Goal: Task Accomplishment & Management: Use online tool/utility

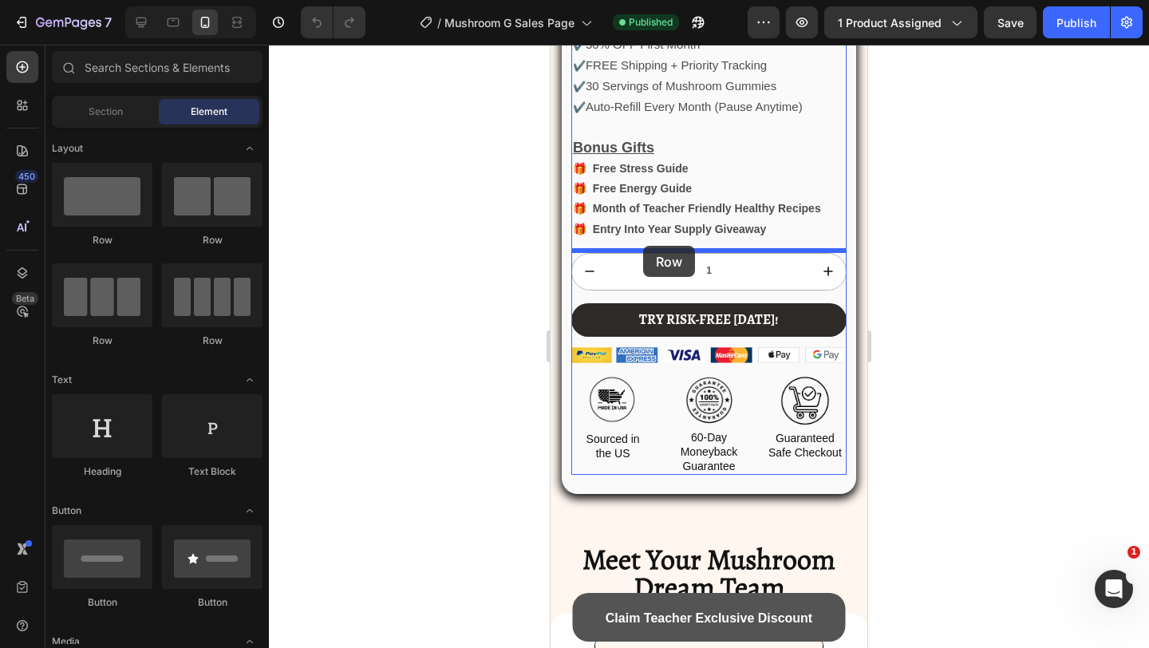
drag, startPoint x: 813, startPoint y: 337, endPoint x: 643, endPoint y: 245, distance: 193.5
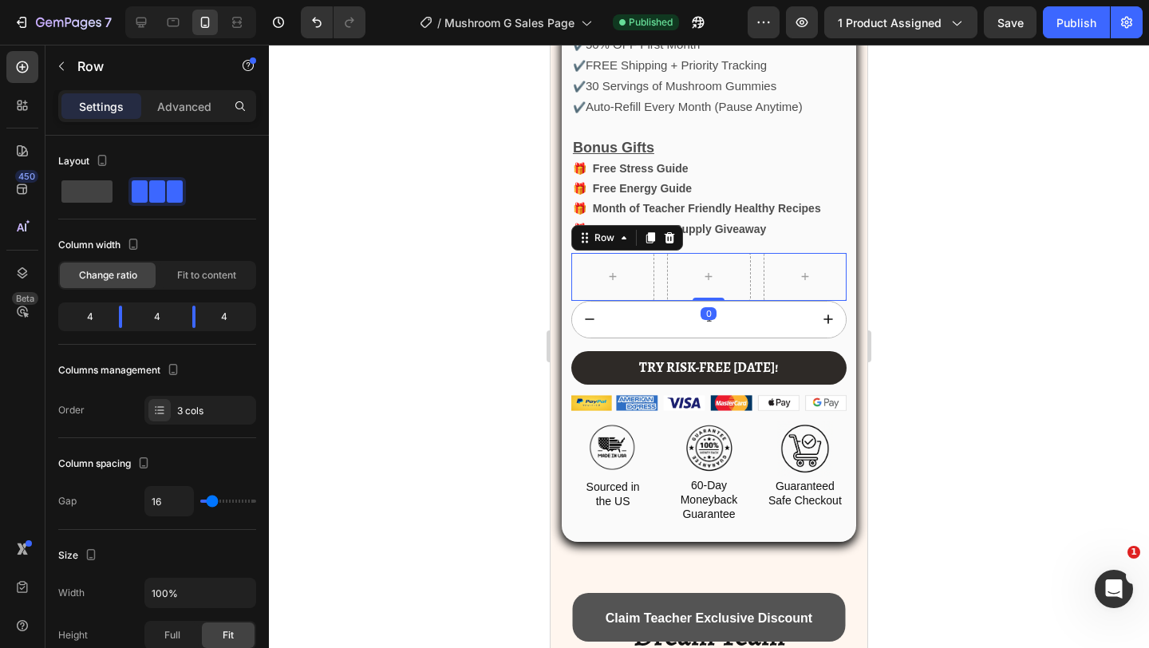
click at [68, 93] on div "Settings" at bounding box center [101, 106] width 80 height 26
click at [67, 42] on div "7 Version history / Mushroom G Sales Page Published Preview 1 product assigned …" at bounding box center [574, 22] width 1149 height 45
click at [67, 69] on icon "button" at bounding box center [61, 66] width 13 height 13
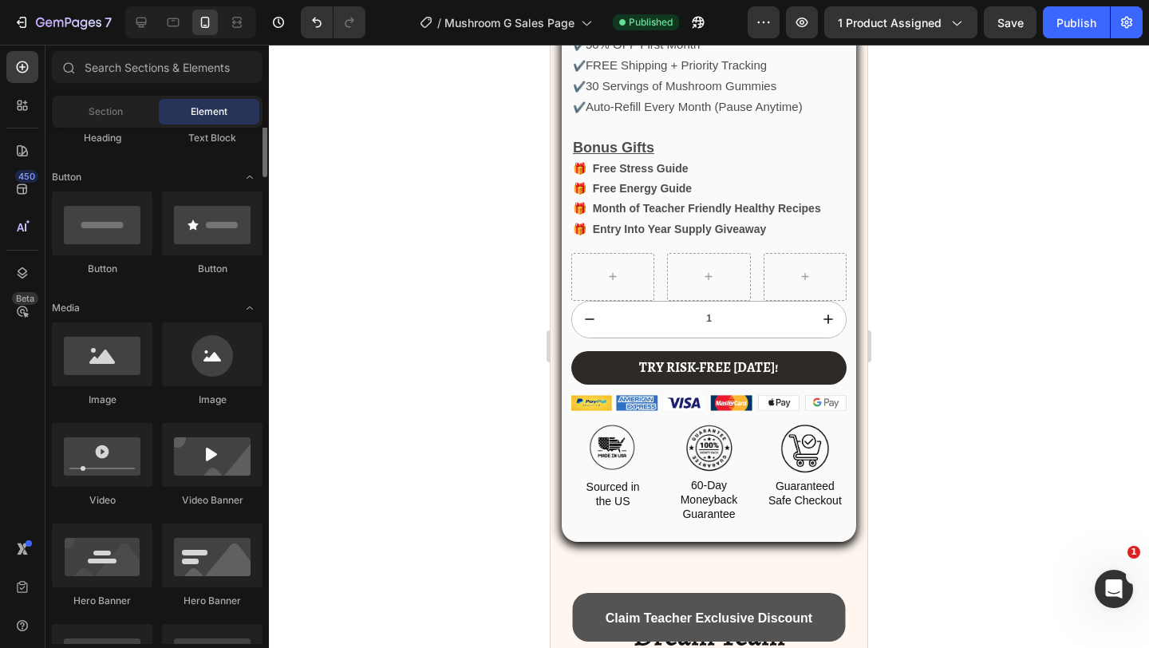
scroll to position [365, 0]
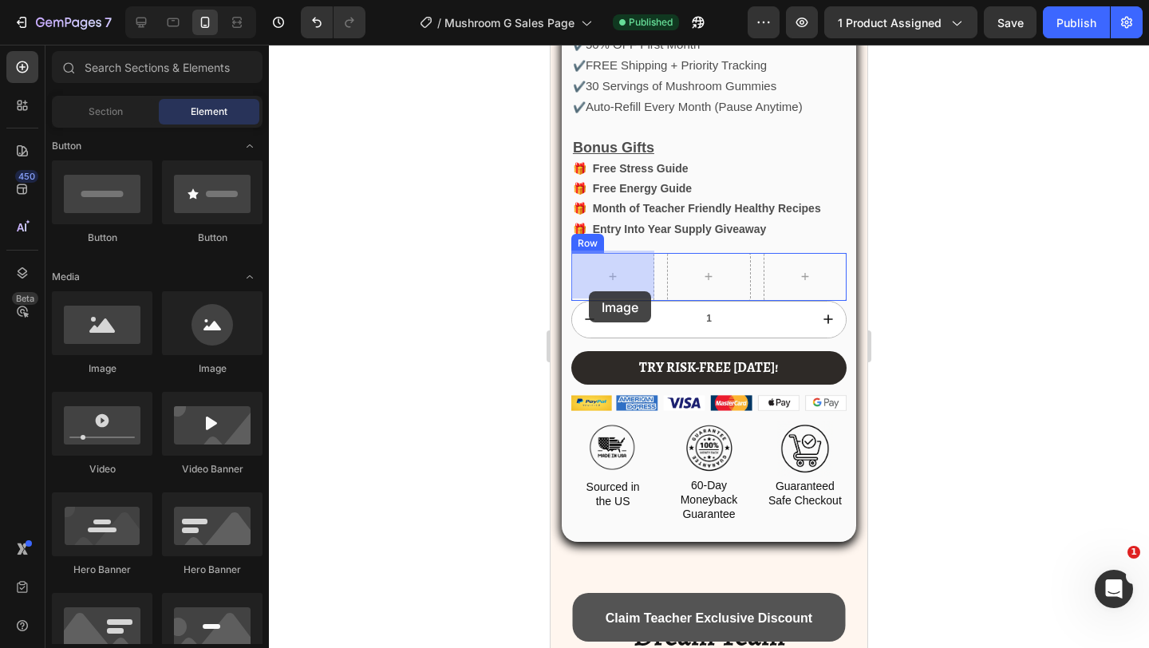
drag, startPoint x: 769, startPoint y: 377, endPoint x: 589, endPoint y: 291, distance: 199.8
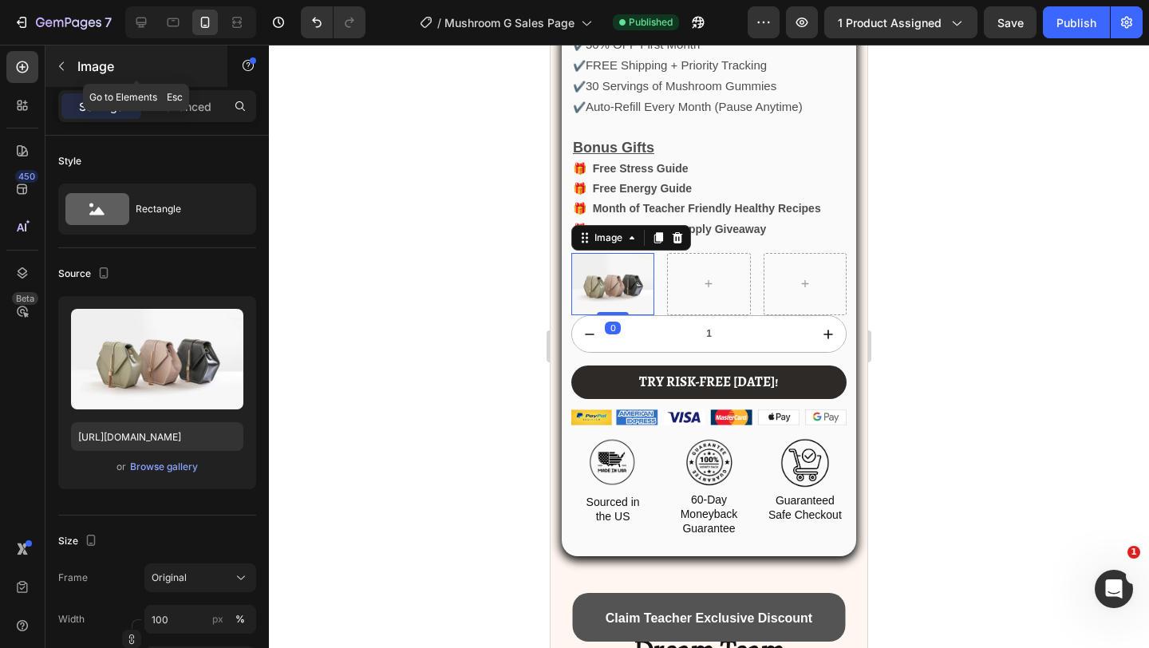
click at [98, 68] on p "Image" at bounding box center [145, 66] width 136 height 19
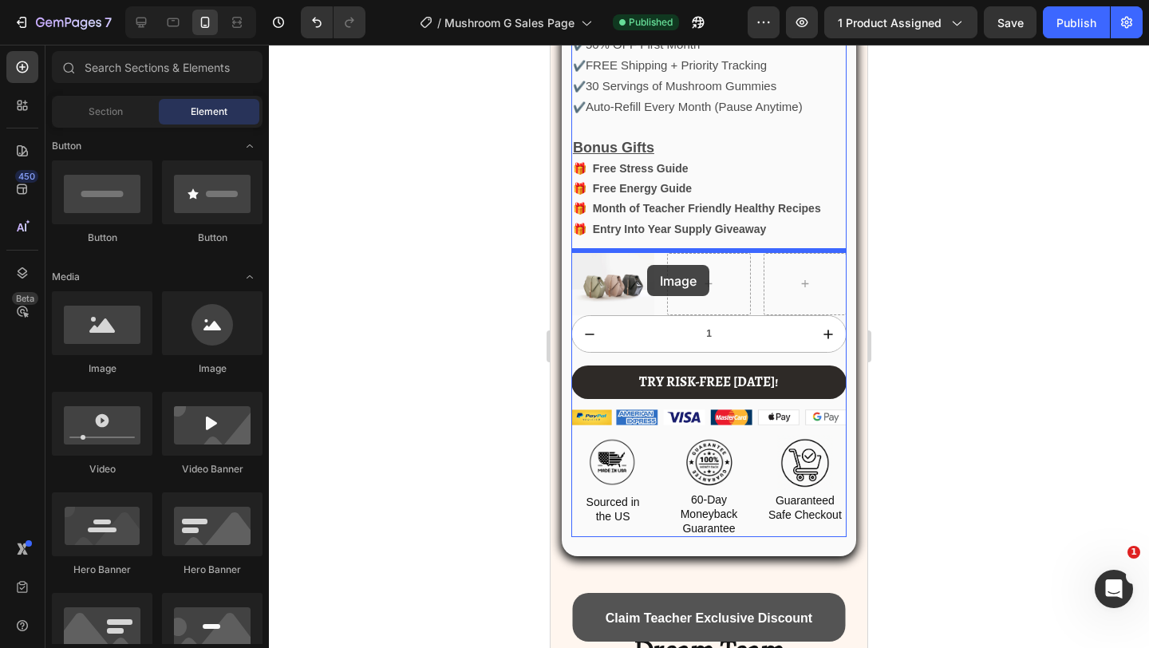
drag, startPoint x: 871, startPoint y: 361, endPoint x: 679, endPoint y: 262, distance: 216.2
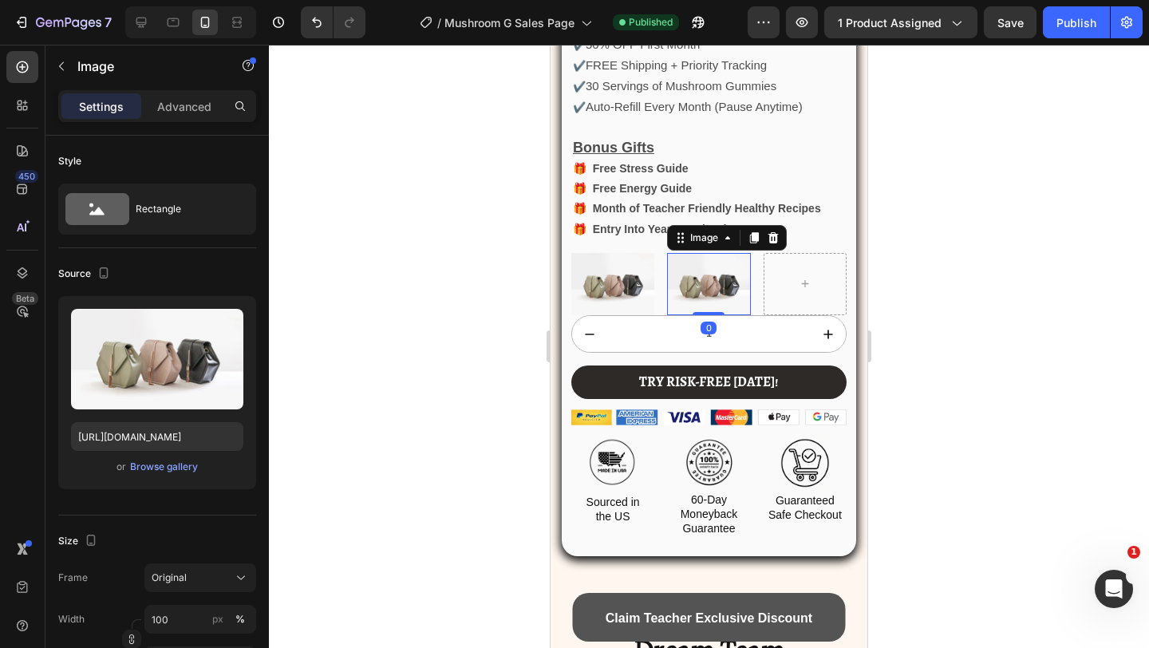
click at [77, 66] on p "Image" at bounding box center [145, 66] width 136 height 19
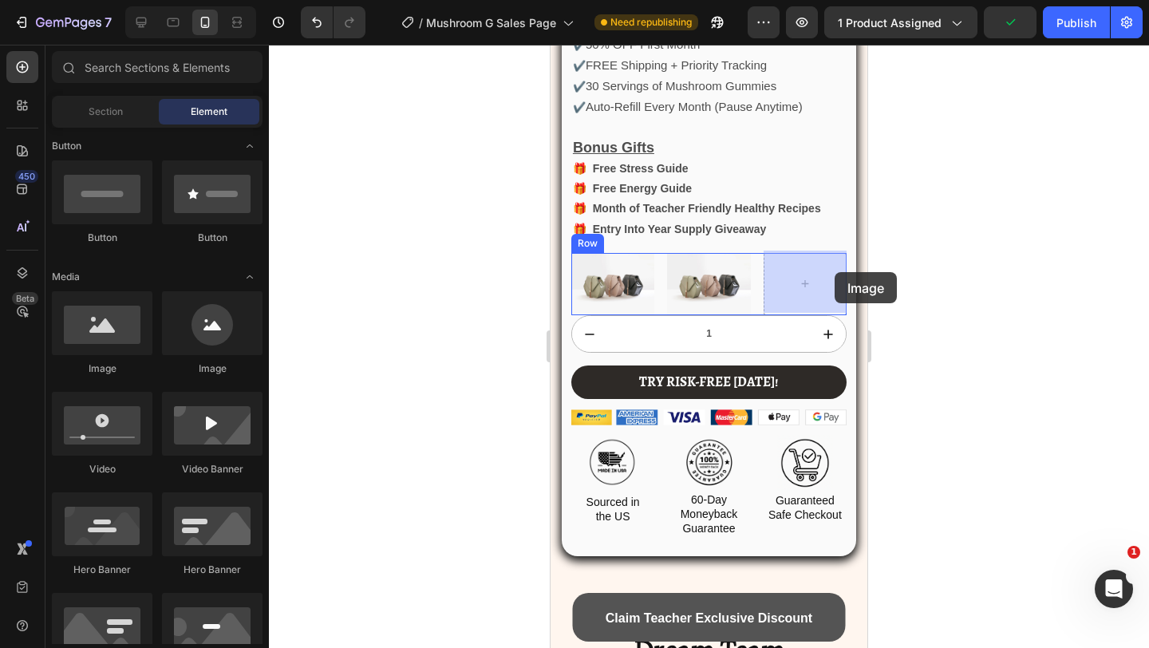
drag, startPoint x: 883, startPoint y: 381, endPoint x: 834, endPoint y: 272, distance: 119.6
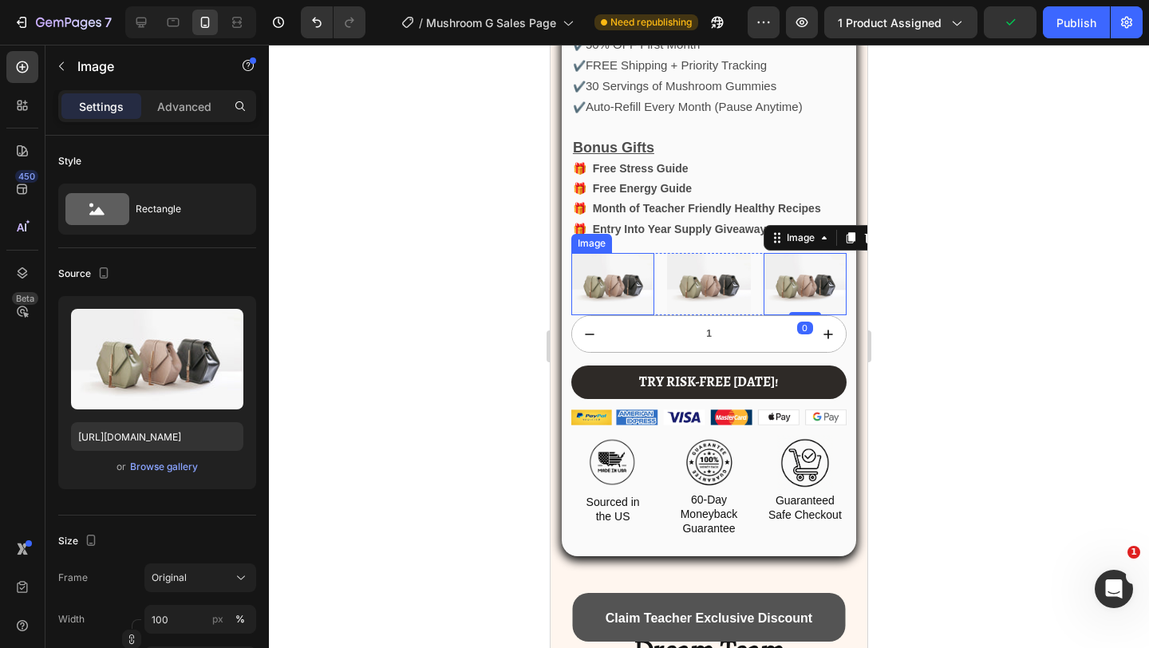
click at [633, 278] on img at bounding box center [612, 284] width 83 height 62
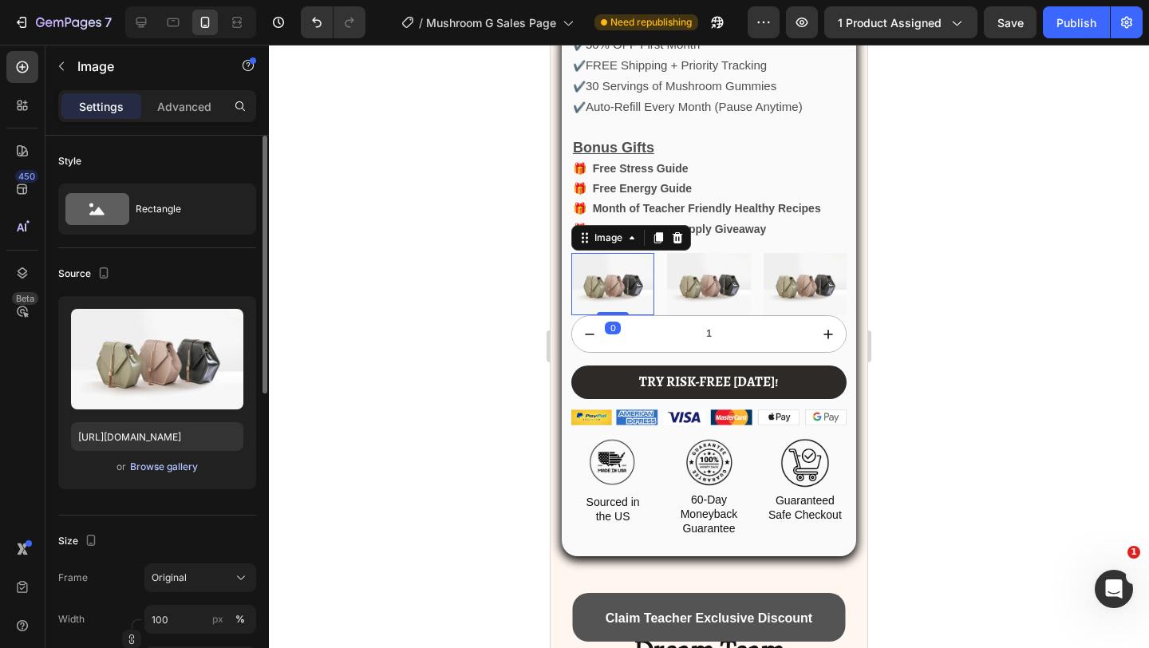
click at [188, 470] on div "Browse gallery" at bounding box center [164, 466] width 68 height 14
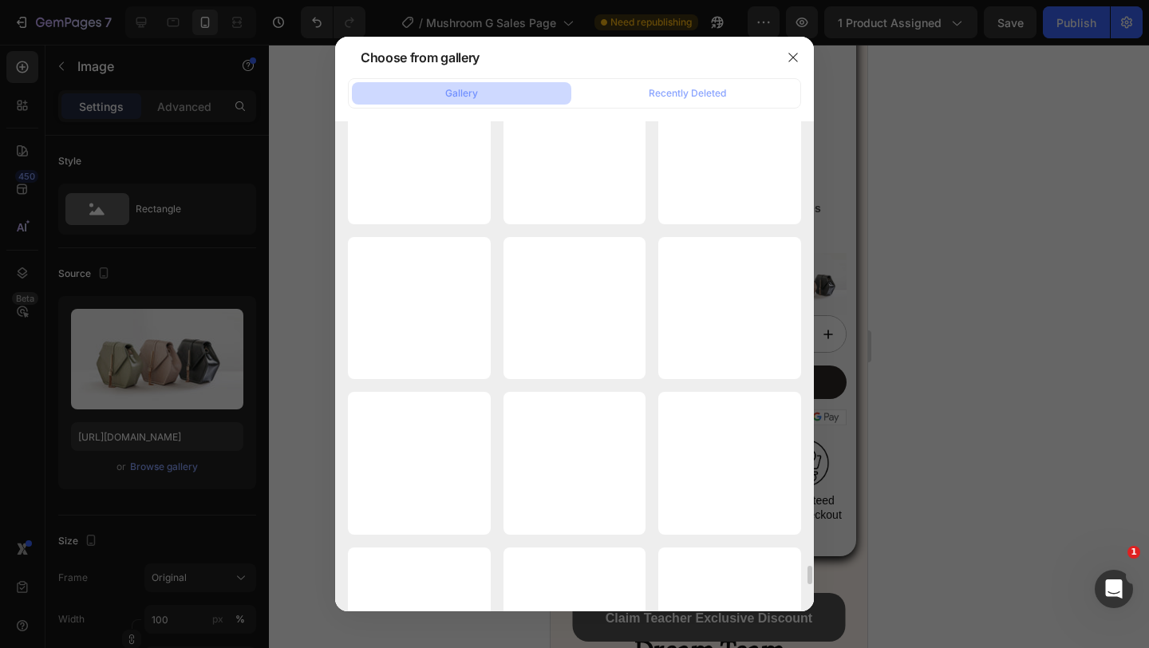
scroll to position [11389, 0]
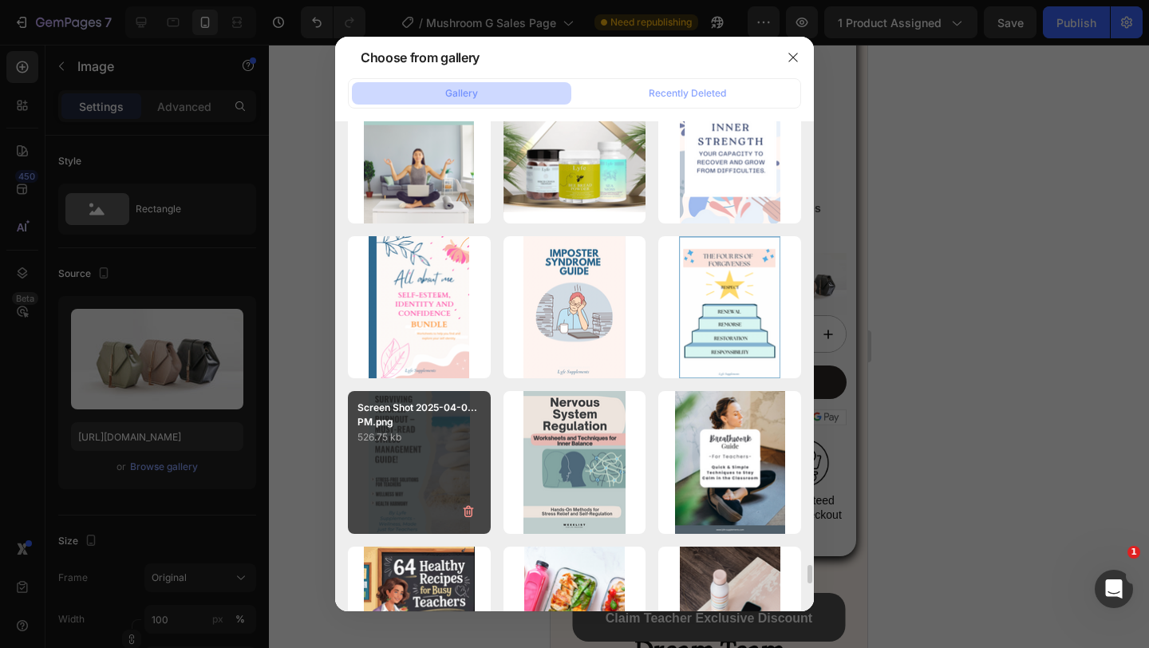
click at [424, 440] on p "526.75 kb" at bounding box center [419, 437] width 124 height 16
type input "[URL][DOMAIN_NAME]"
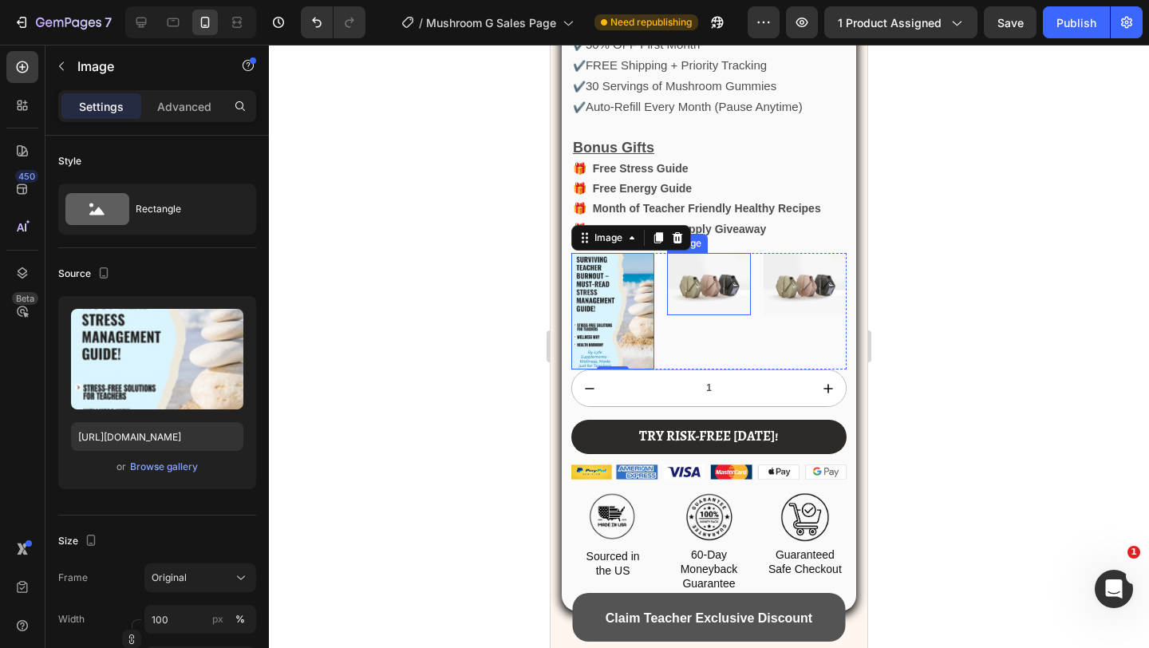
click at [678, 295] on img at bounding box center [708, 284] width 83 height 62
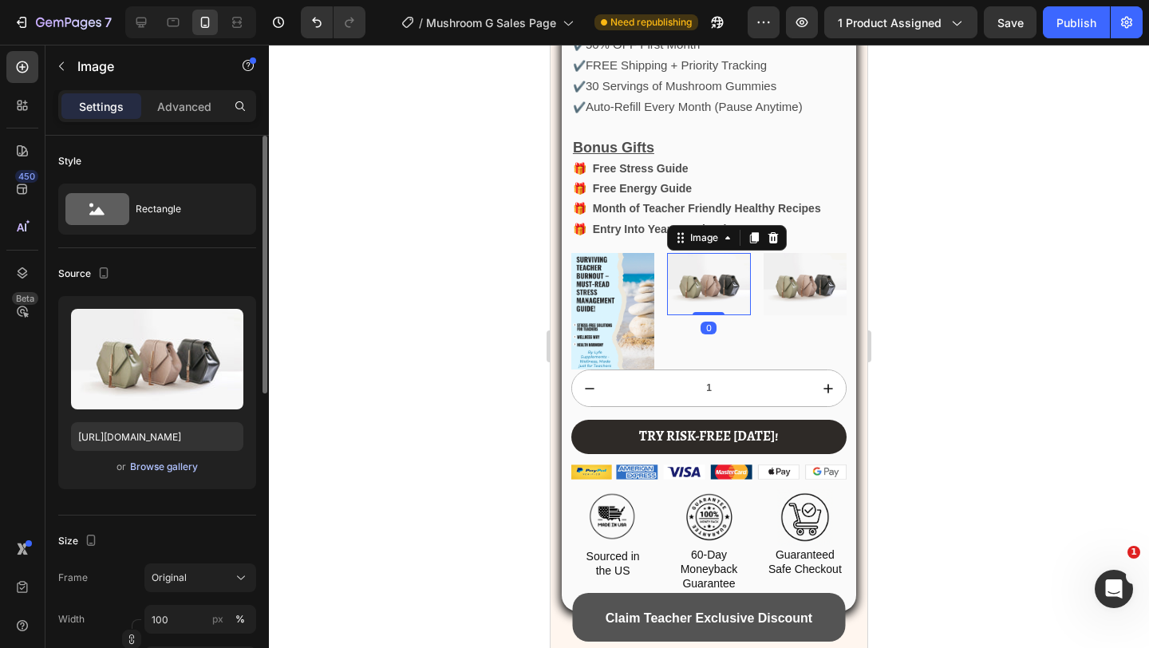
click at [151, 463] on div "Browse gallery" at bounding box center [164, 466] width 68 height 14
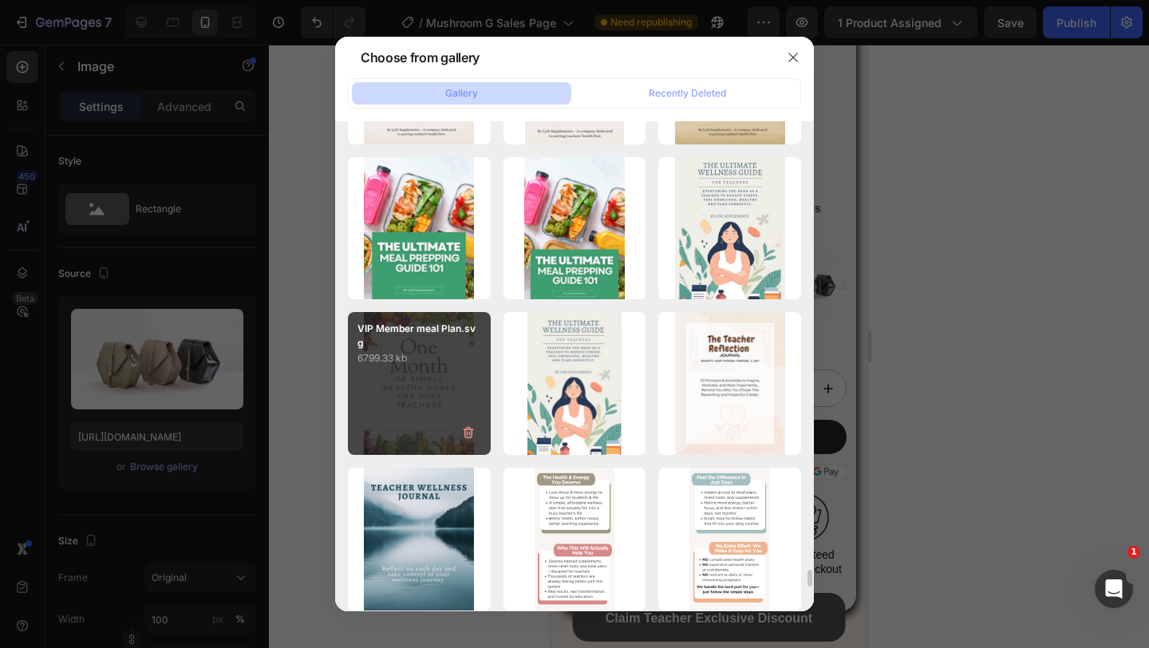
scroll to position [12871, 0]
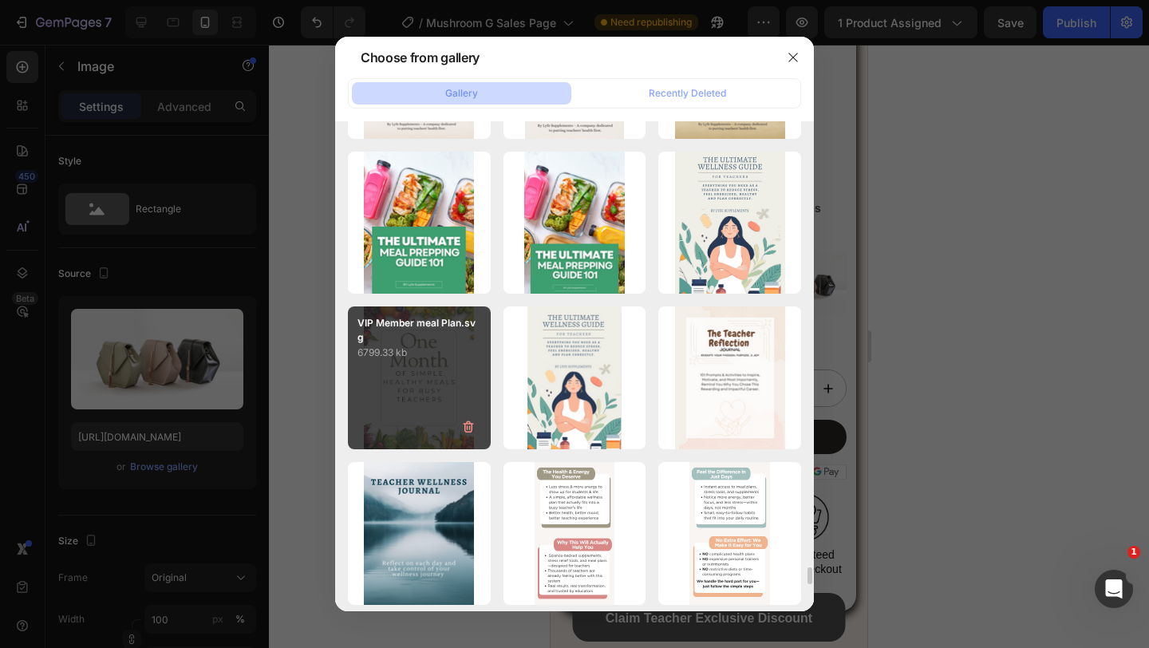
click at [431, 380] on div "VIP Member meal Plan.svg 6799.33 kb" at bounding box center [419, 377] width 143 height 143
type input "[URL][DOMAIN_NAME]"
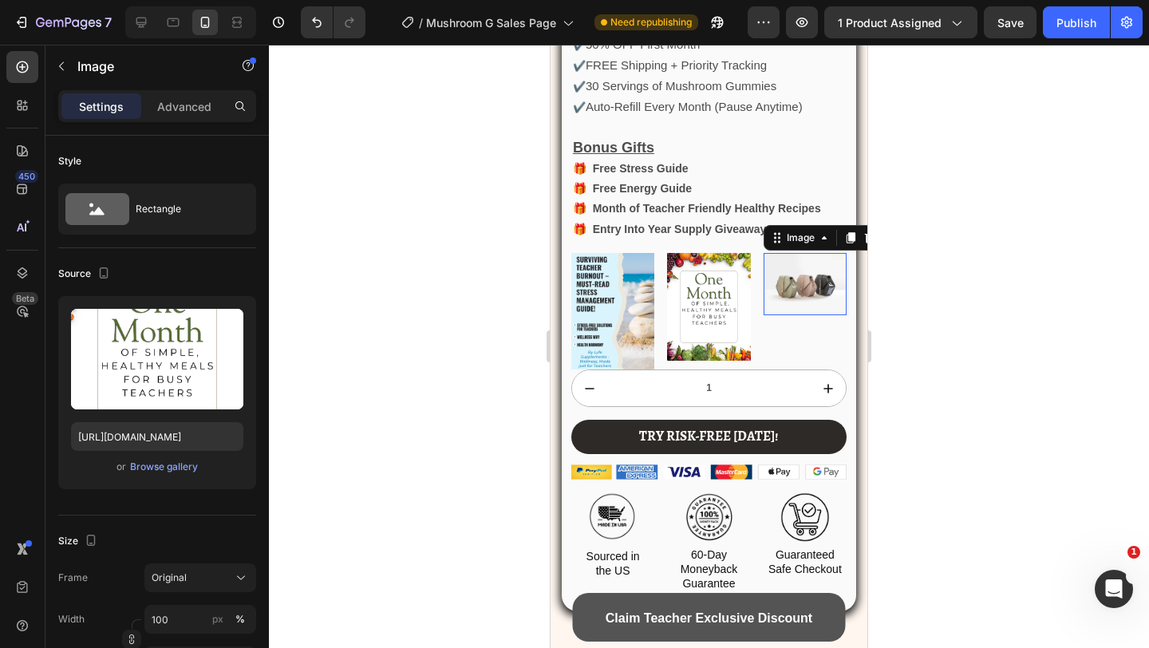
click at [771, 270] on img at bounding box center [804, 284] width 83 height 62
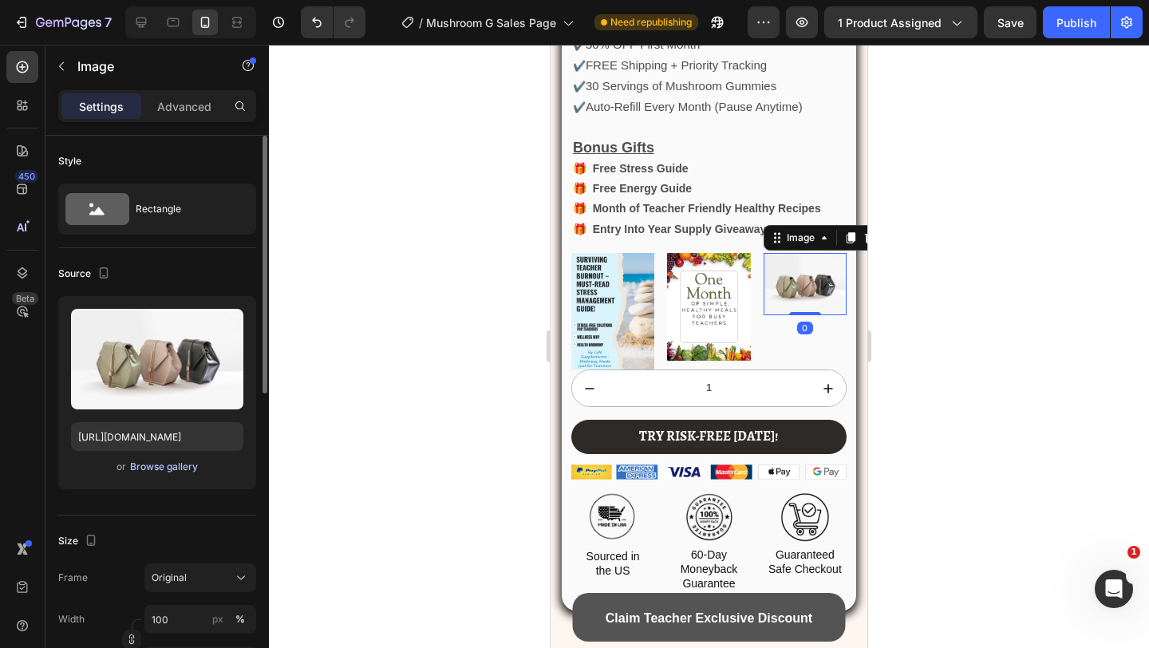
click at [132, 467] on div "Browse gallery" at bounding box center [164, 466] width 68 height 14
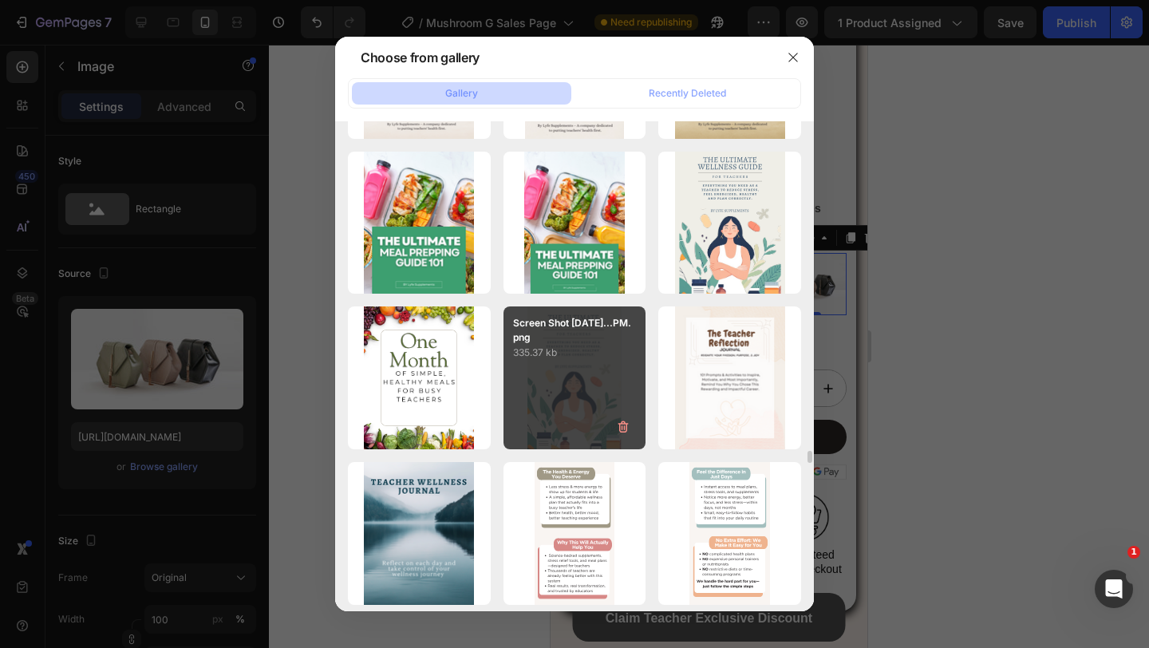
click at [541, 344] on p "Screen Shot [DATE]...PM.png" at bounding box center [575, 330] width 124 height 29
type input "[URL][DOMAIN_NAME]"
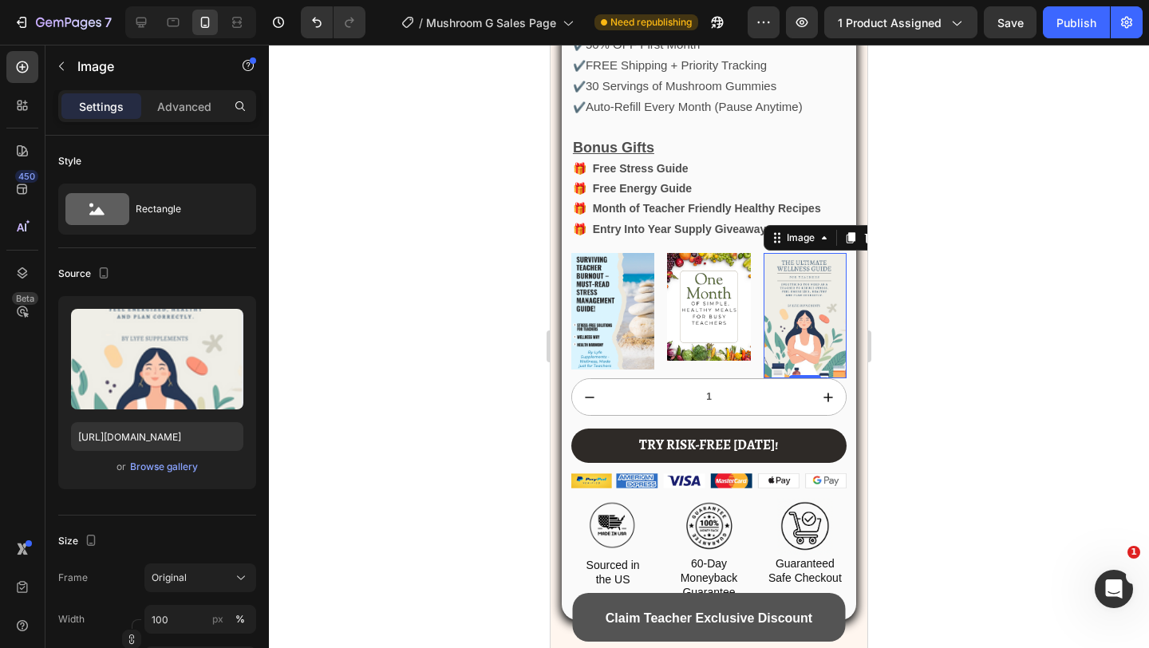
click at [952, 226] on div at bounding box center [709, 346] width 880 height 603
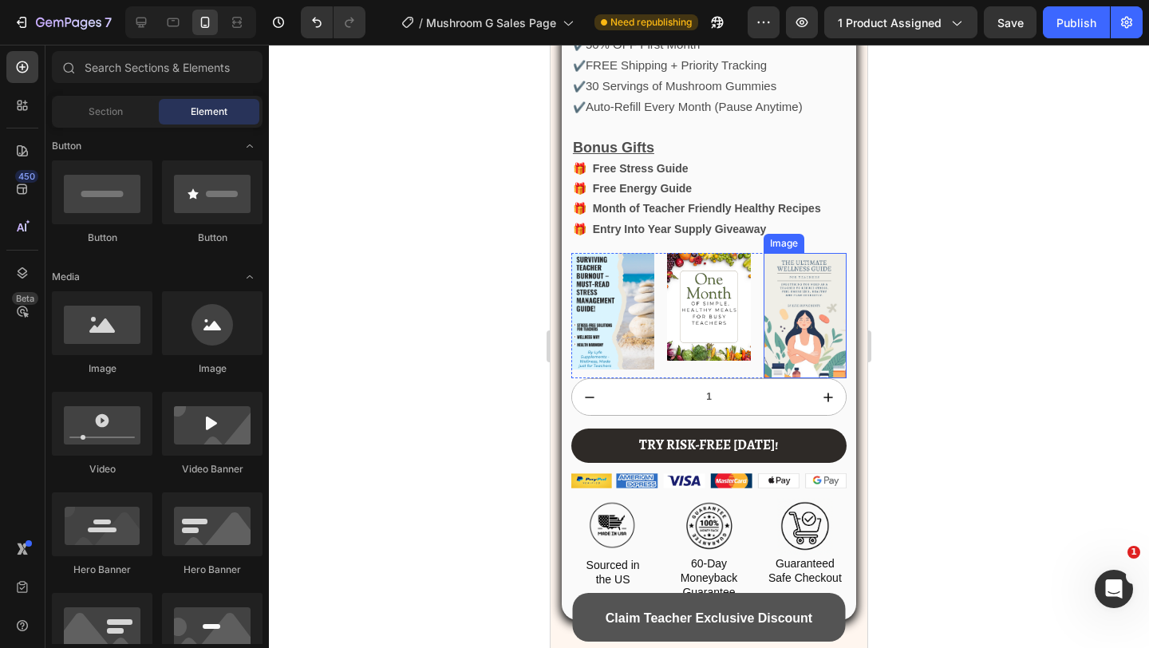
click at [789, 274] on img at bounding box center [804, 316] width 83 height 126
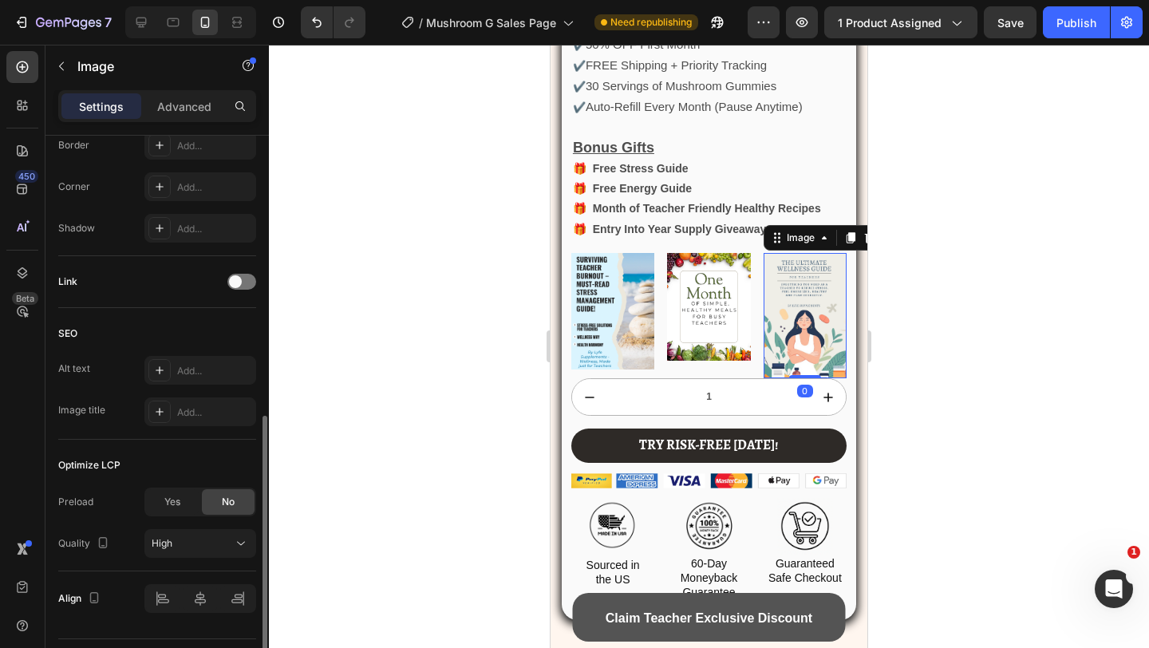
scroll to position [520, 0]
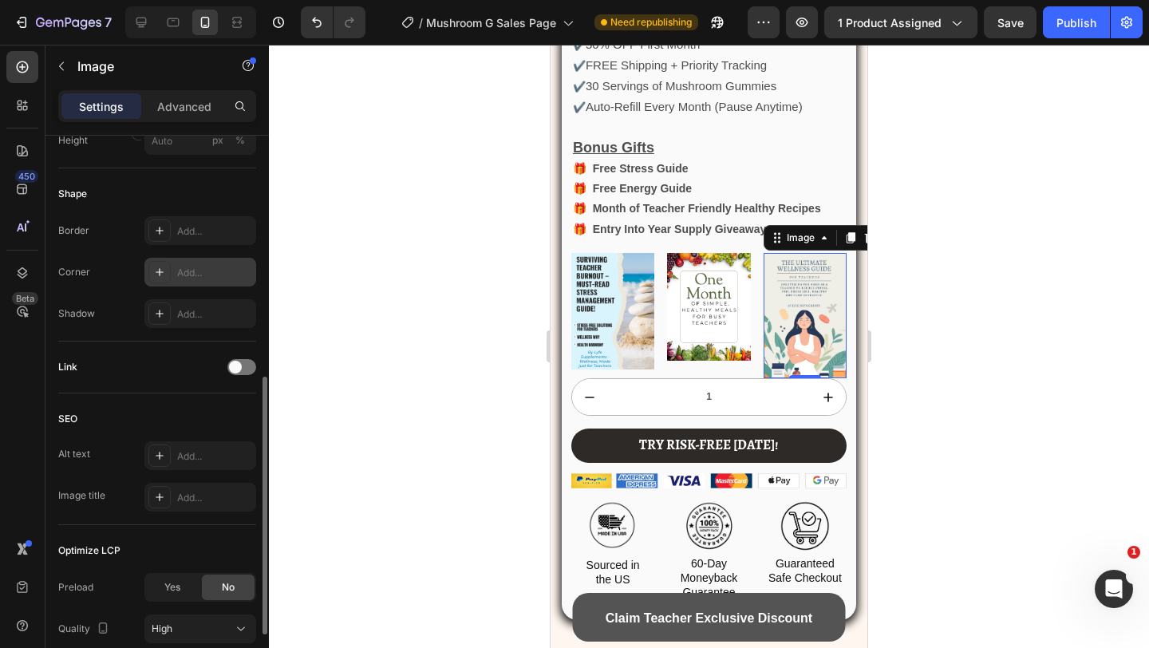
click at [175, 270] on div "Add..." at bounding box center [200, 272] width 112 height 29
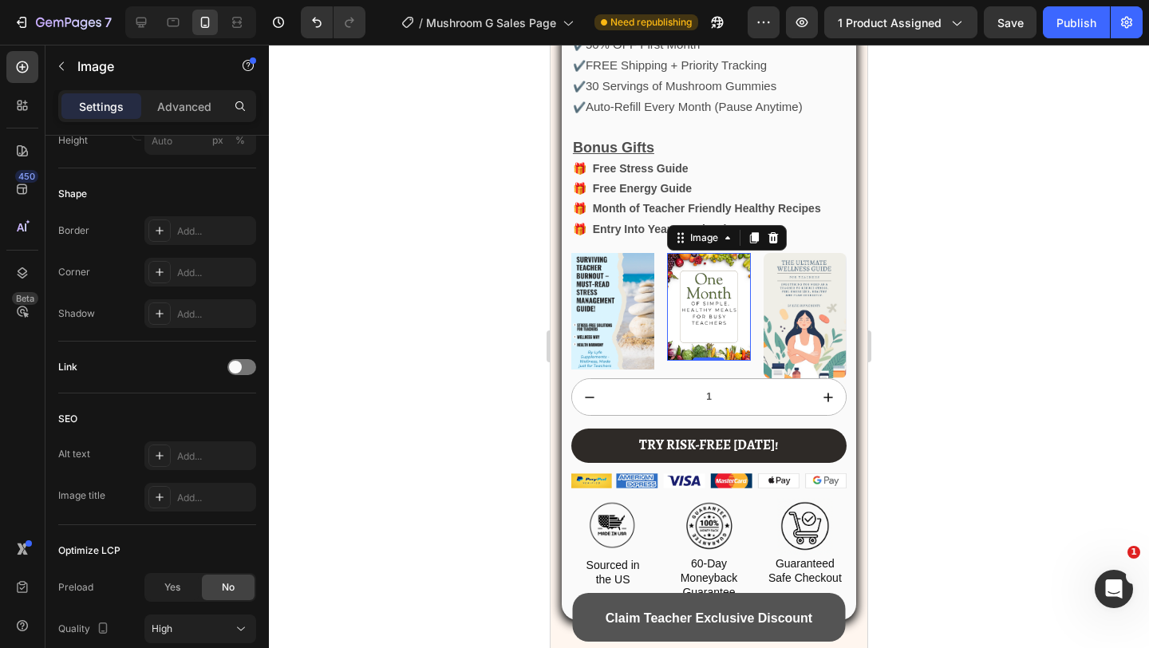
click at [672, 292] on img at bounding box center [708, 307] width 83 height 108
click at [175, 266] on div "Add..." at bounding box center [200, 272] width 112 height 29
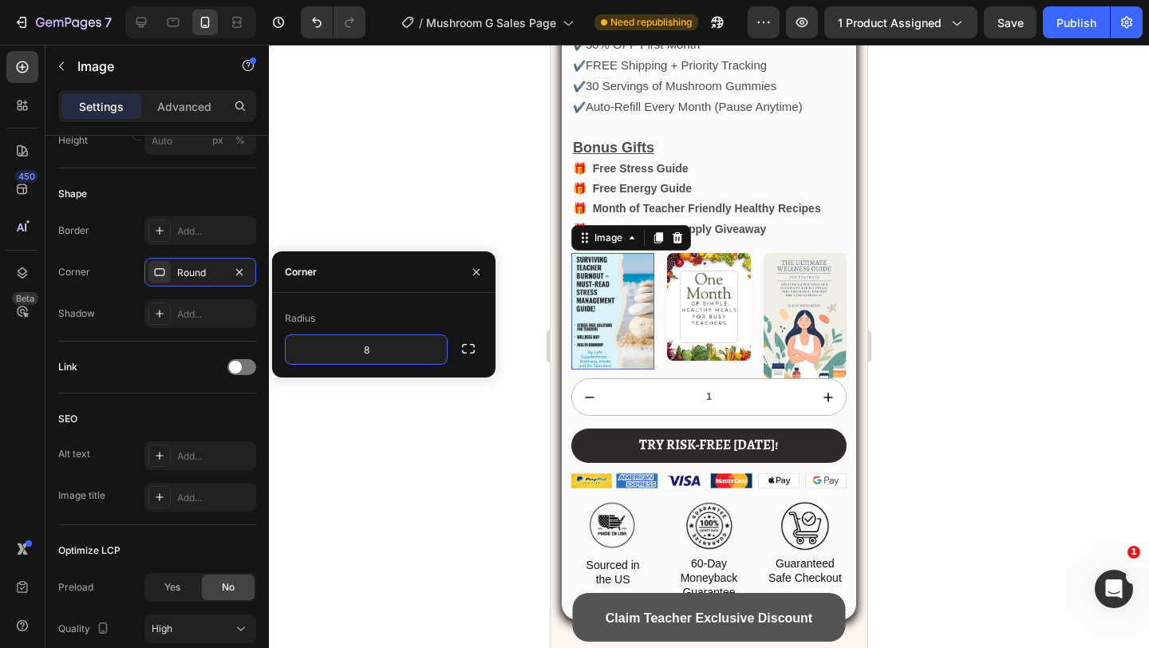
click at [644, 317] on img at bounding box center [612, 311] width 83 height 117
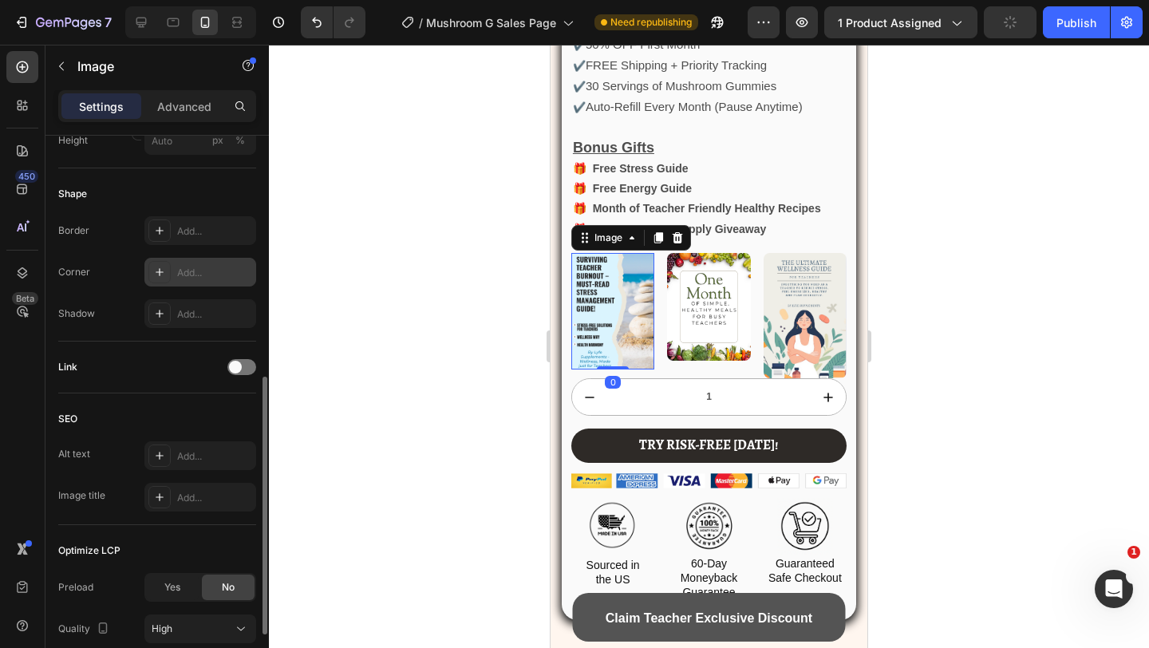
click at [168, 269] on div at bounding box center [159, 272] width 22 height 22
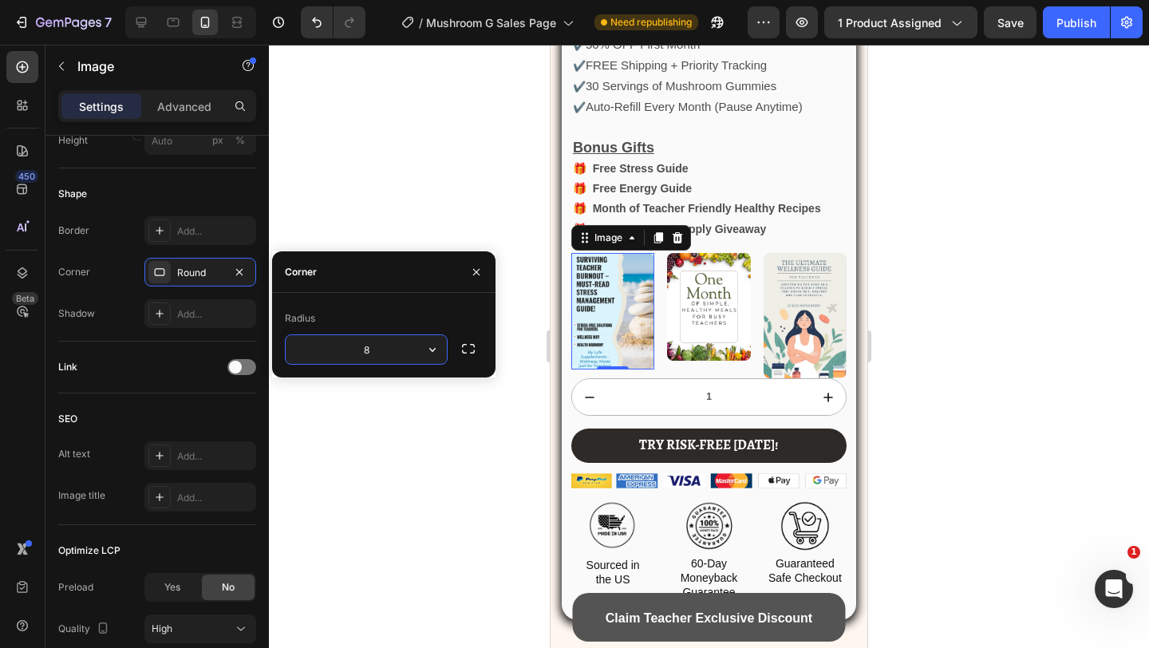
click at [466, 183] on div at bounding box center [709, 346] width 880 height 603
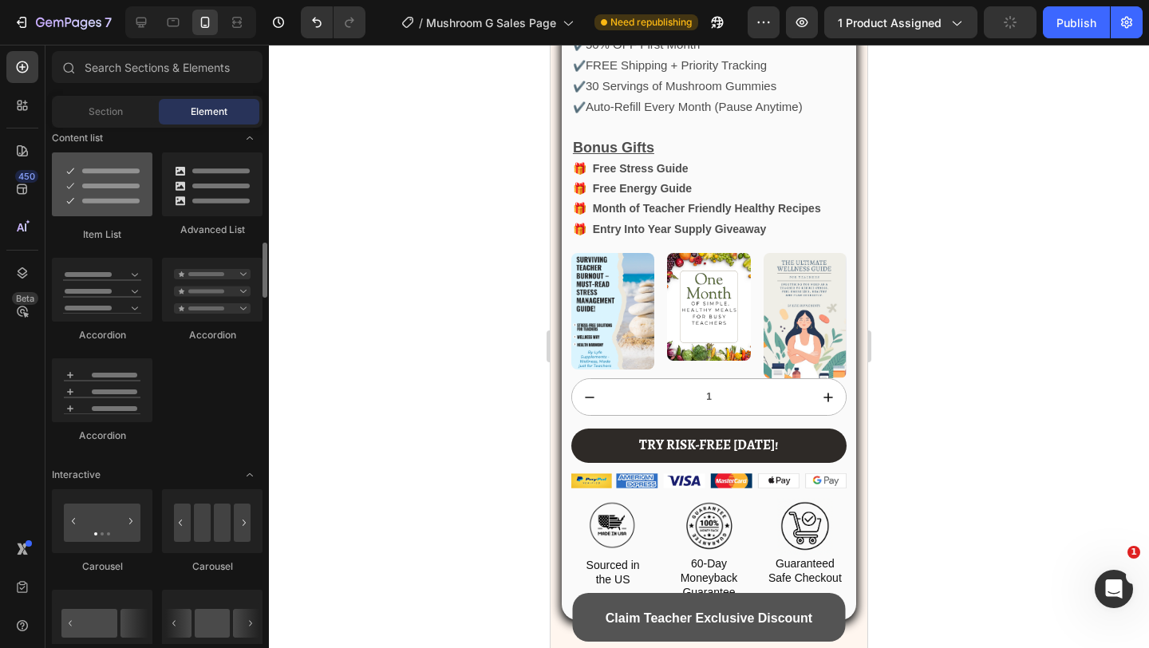
scroll to position [1249, 0]
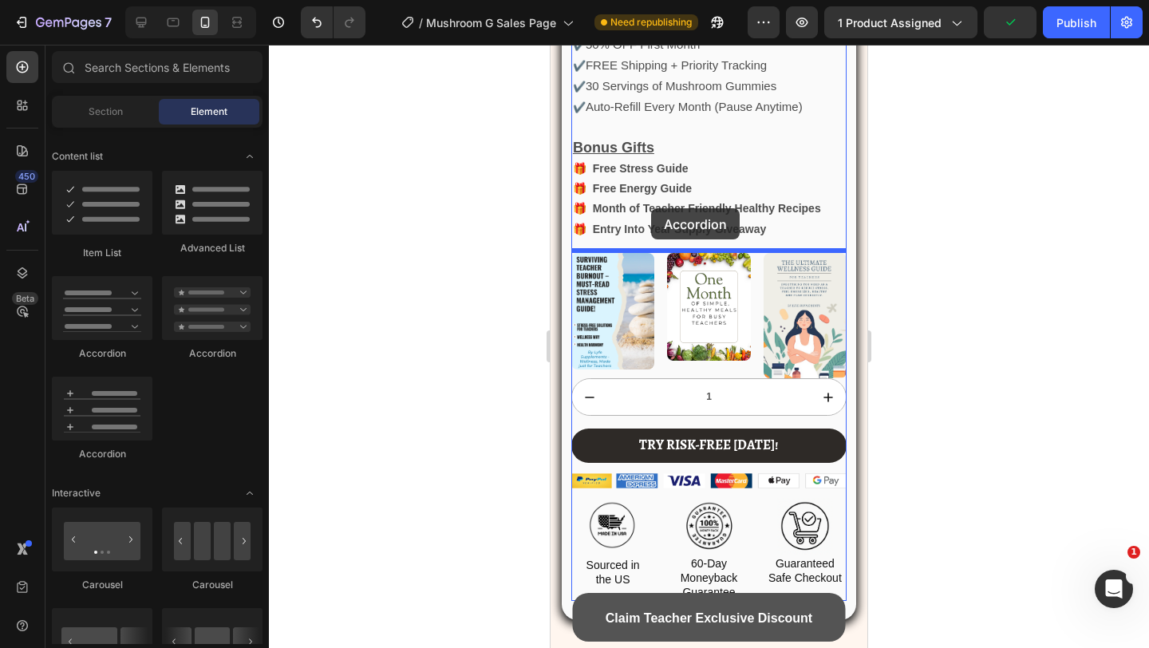
drag, startPoint x: 669, startPoint y: 349, endPoint x: 651, endPoint y: 208, distance: 141.6
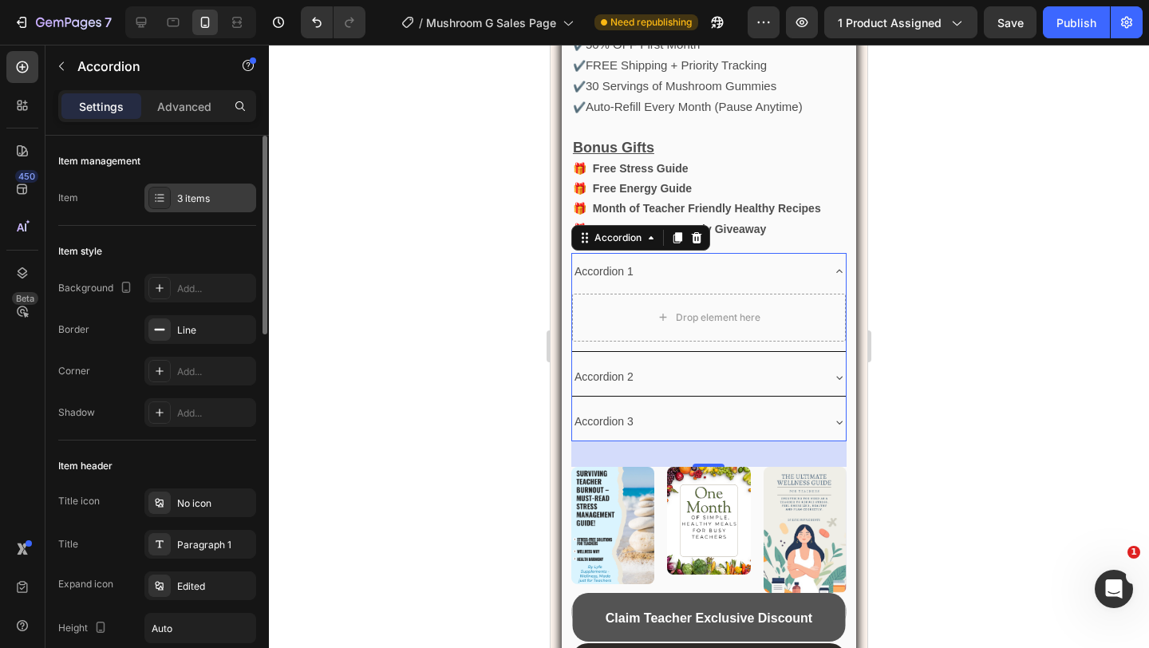
click at [195, 192] on div "3 items" at bounding box center [214, 198] width 75 height 14
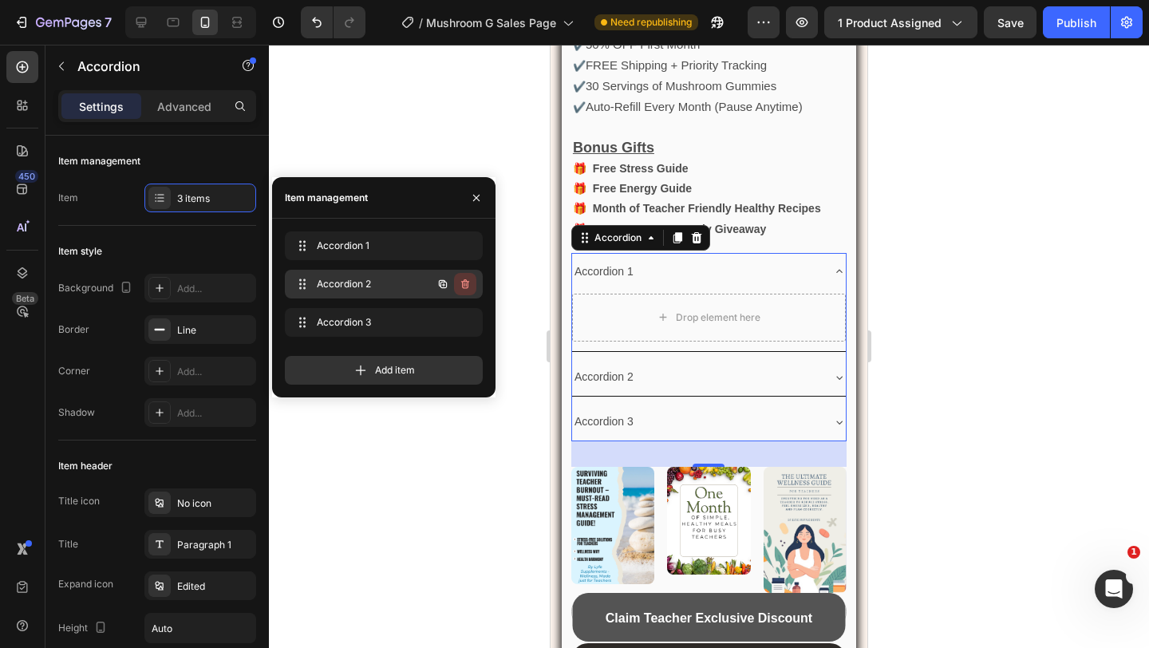
click at [460, 277] on button "button" at bounding box center [465, 284] width 22 height 22
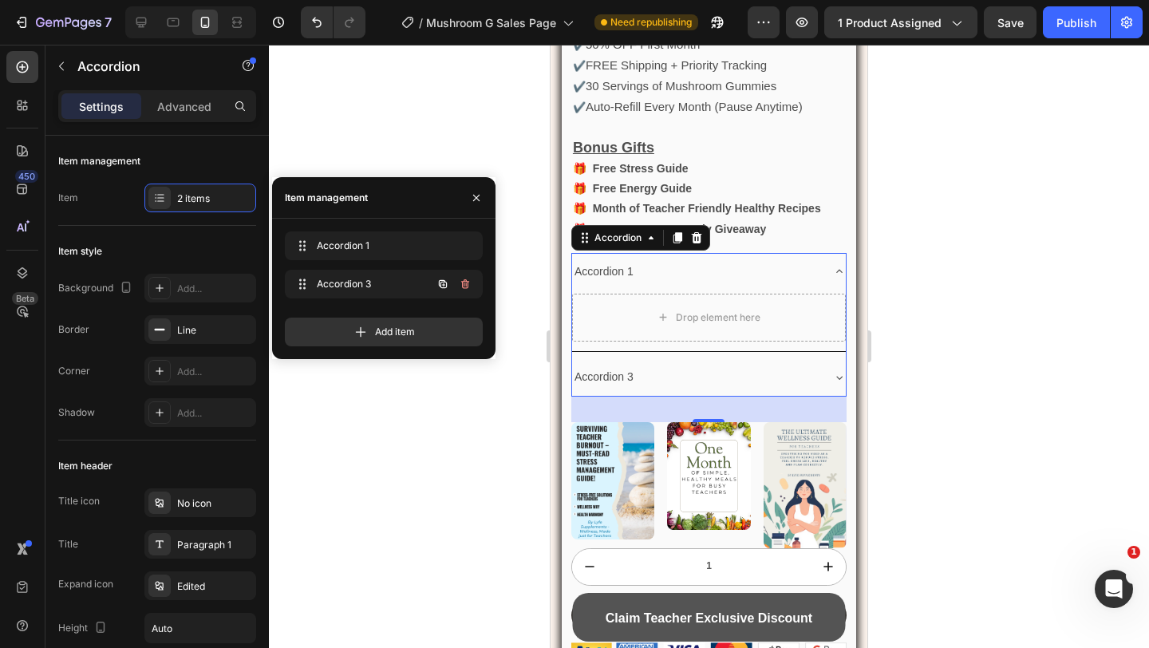
click at [460, 277] on button "button" at bounding box center [465, 284] width 22 height 22
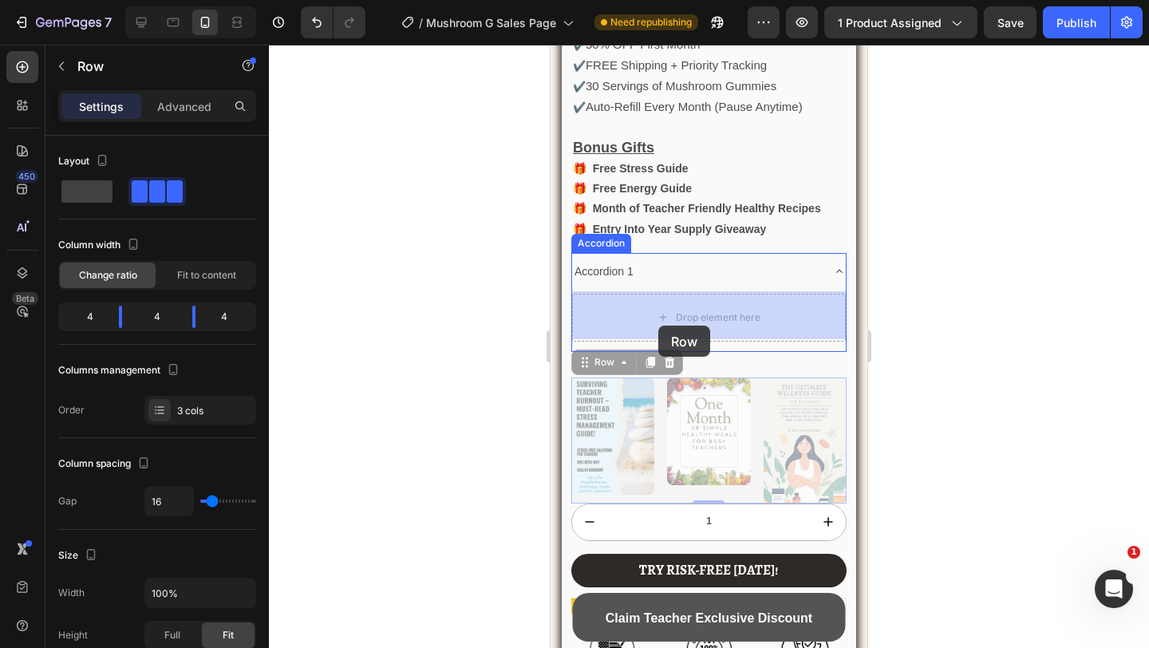
drag, startPoint x: 657, startPoint y: 392, endPoint x: 658, endPoint y: 325, distance: 67.0
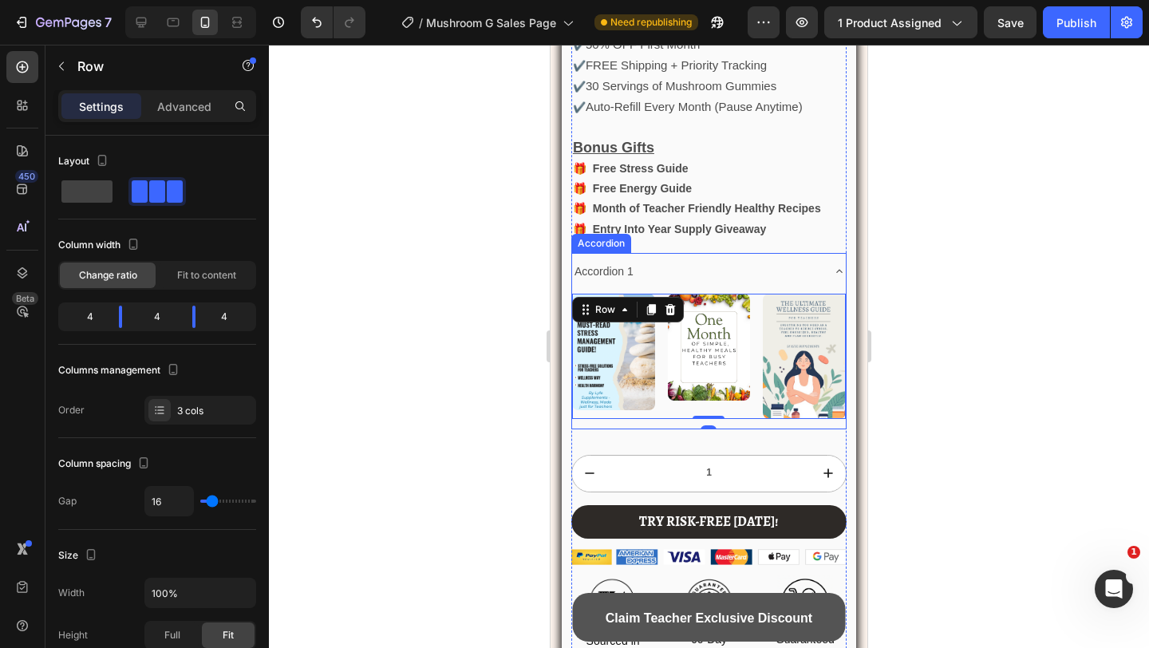
click at [676, 267] on div "Accordion 1" at bounding box center [696, 271] width 248 height 25
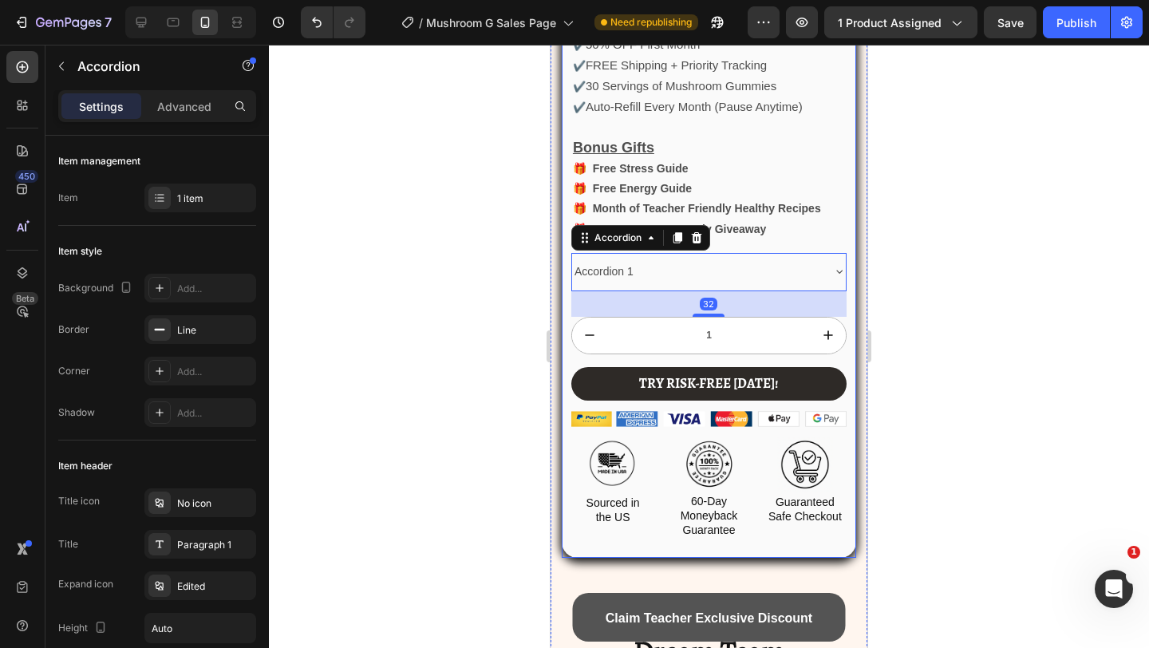
click at [914, 289] on div at bounding box center [709, 346] width 880 height 603
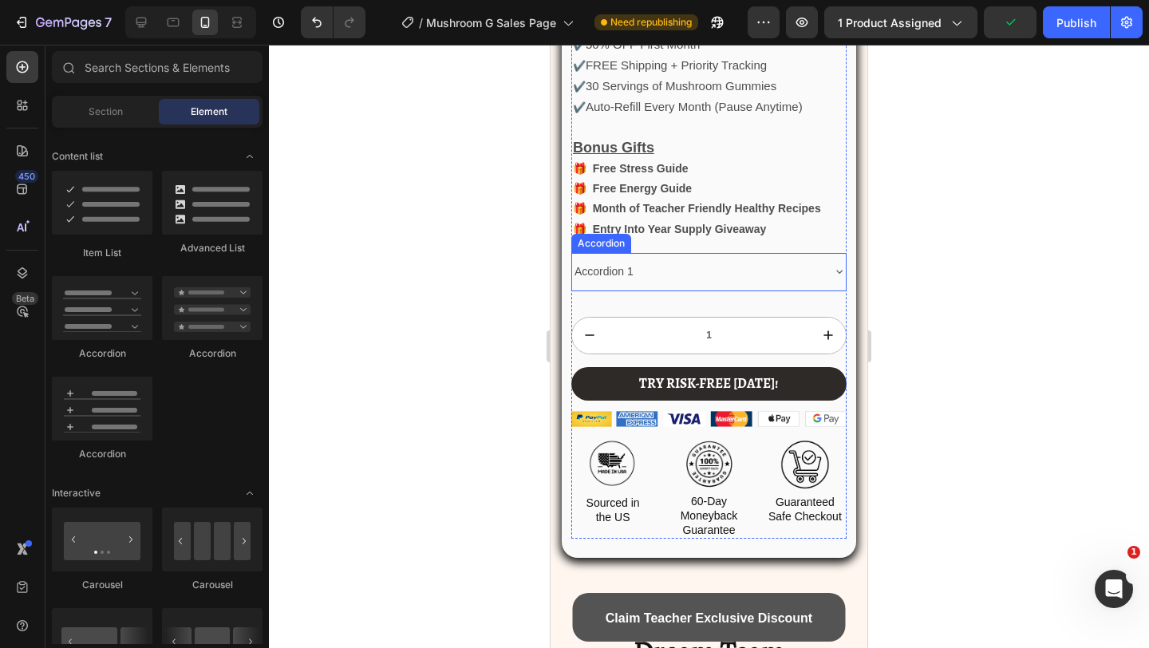
click at [592, 264] on div "Accordion 1" at bounding box center [604, 271] width 64 height 25
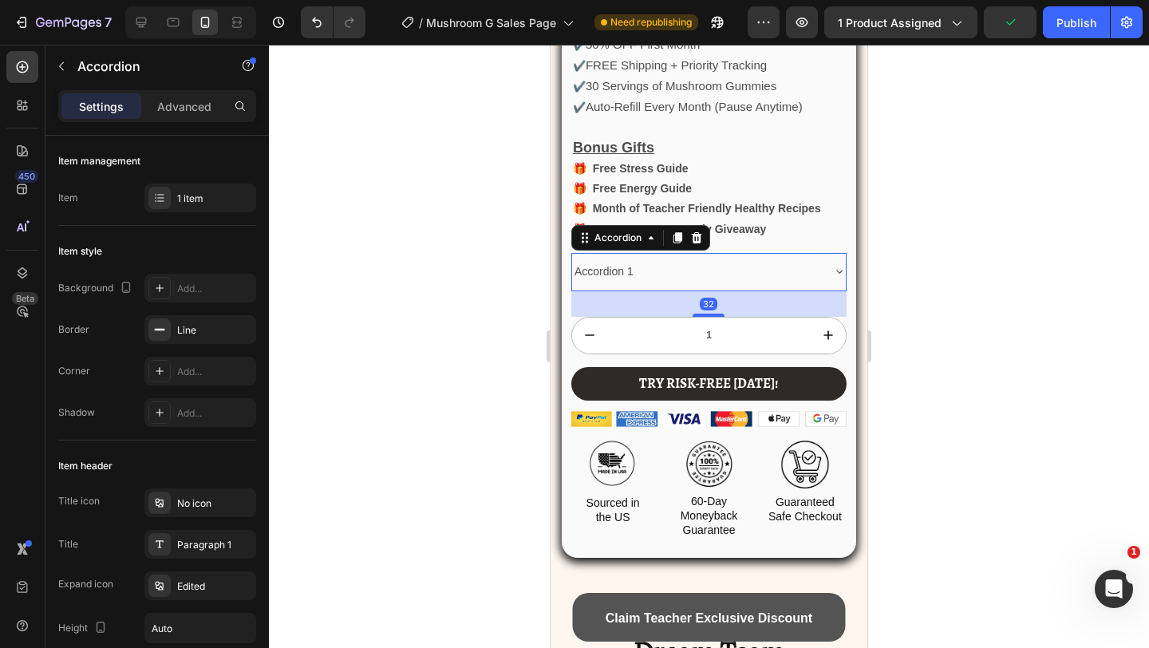
click at [592, 264] on div "Accordion 1" at bounding box center [604, 271] width 64 height 25
click at [592, 264] on p "Accordion 1" at bounding box center [603, 272] width 59 height 20
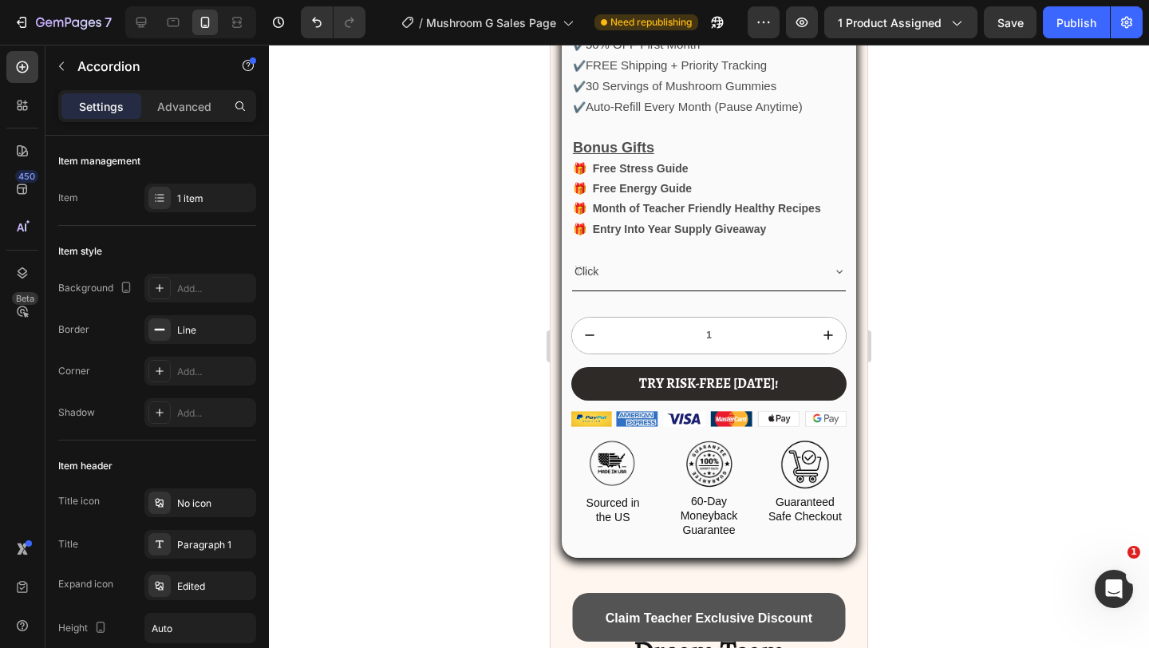
scroll to position [3246, 0]
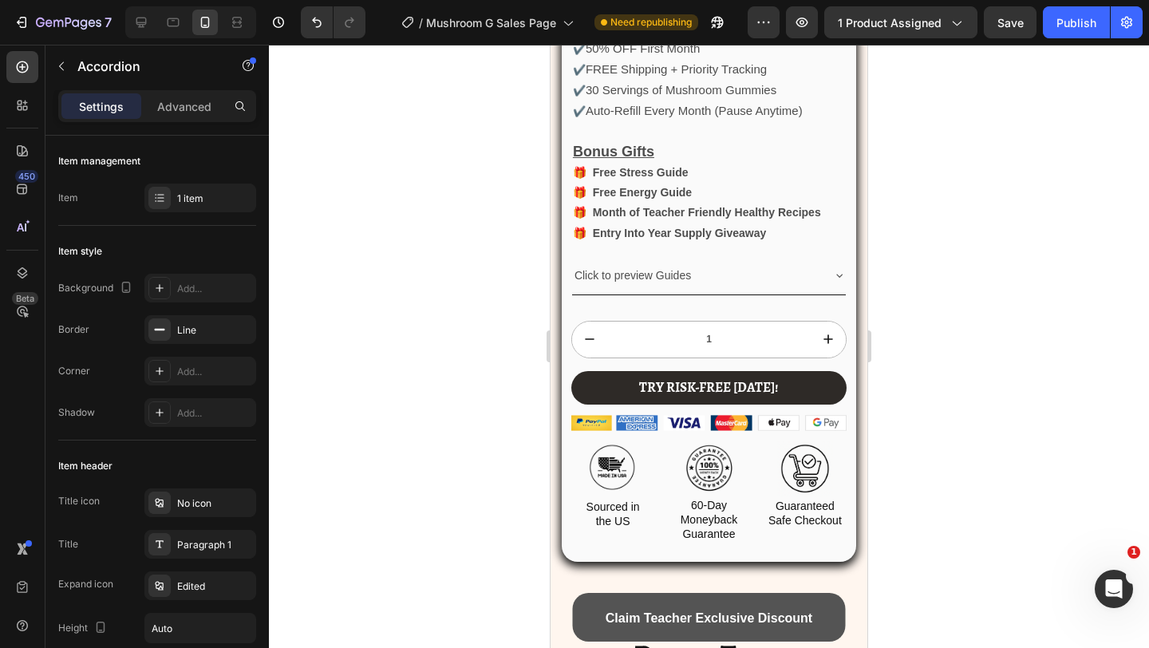
click at [993, 172] on div at bounding box center [709, 346] width 880 height 603
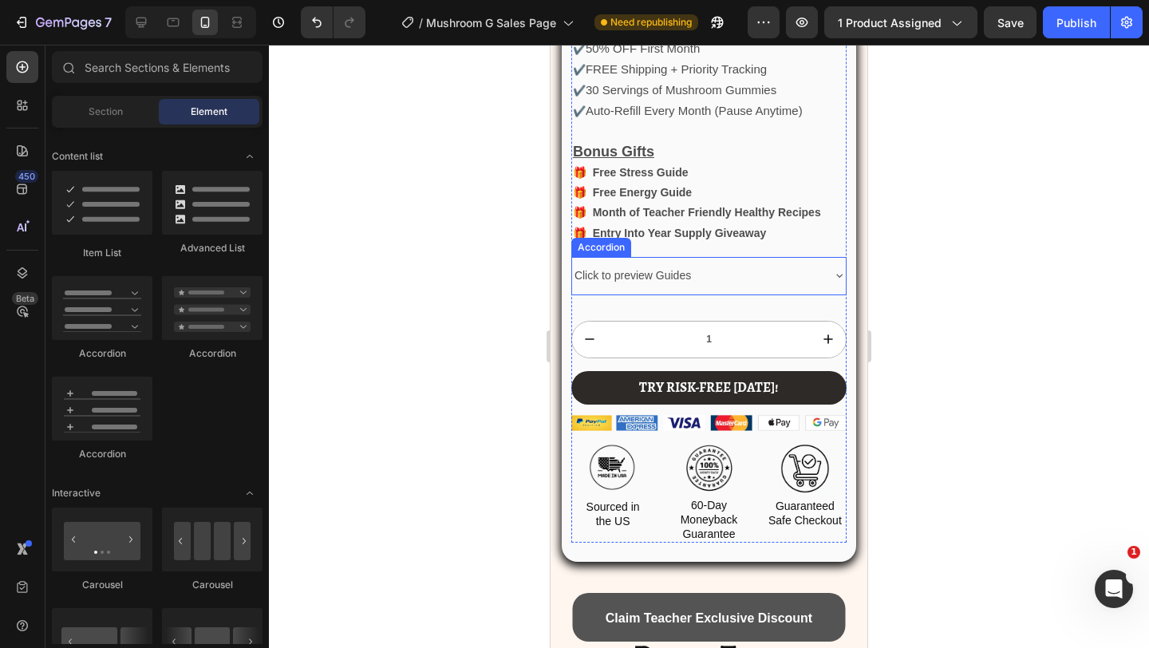
click at [831, 264] on div "Click to preview Guides" at bounding box center [709, 275] width 274 height 37
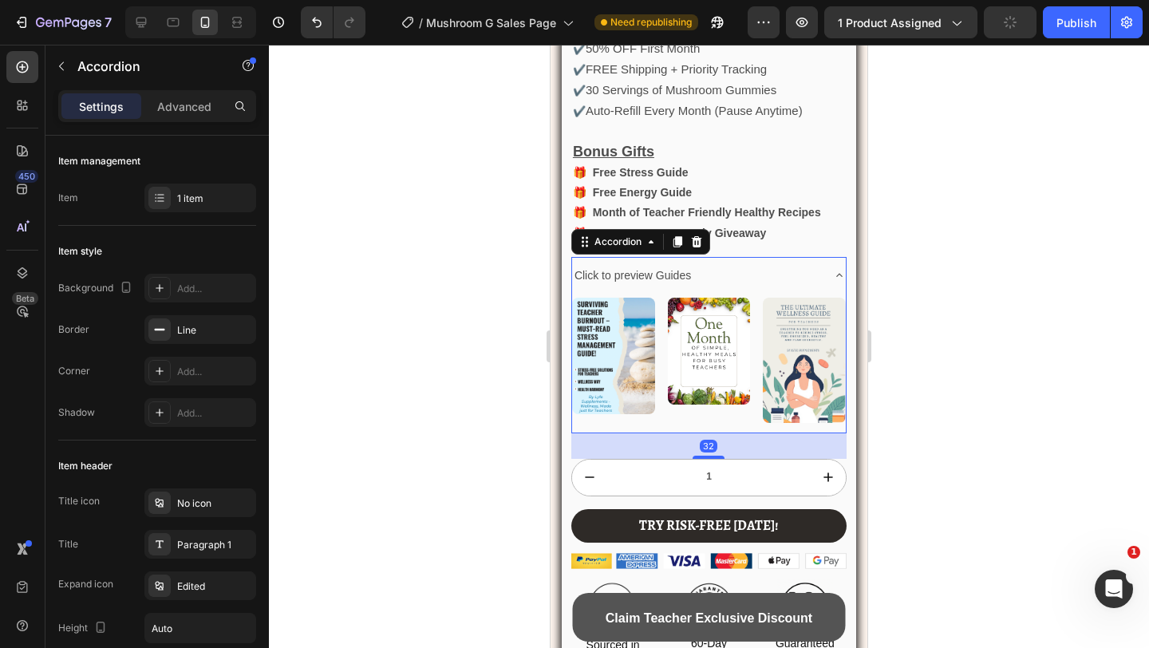
click at [828, 280] on div "Click to preview Guides" at bounding box center [709, 275] width 274 height 37
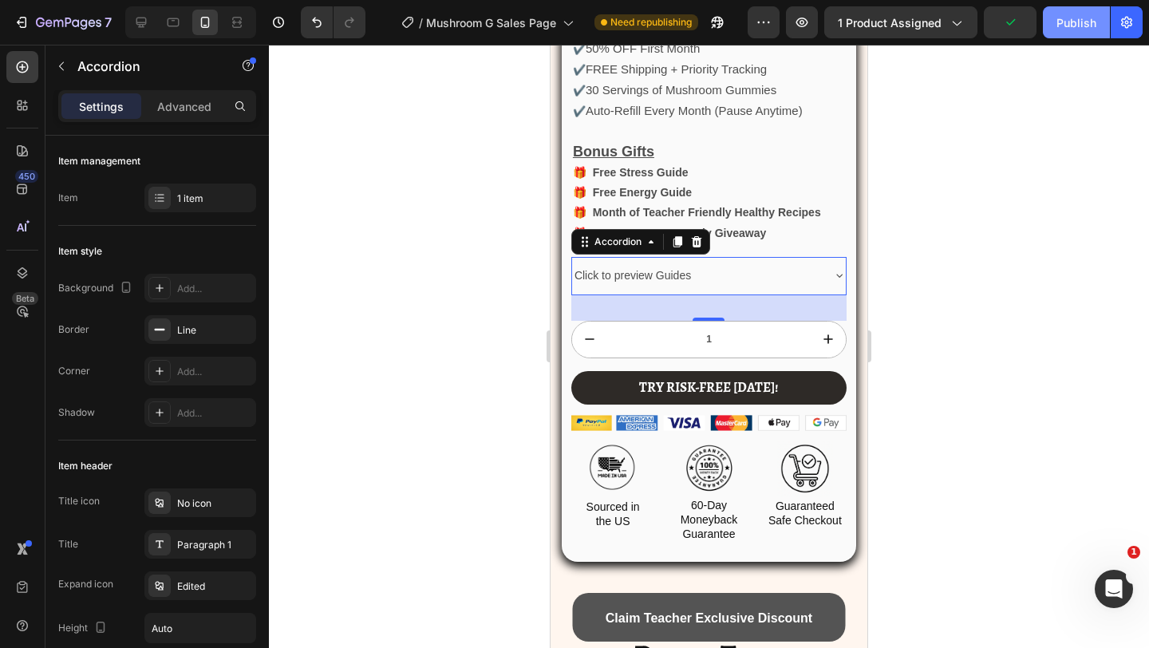
click at [1082, 29] on div "Publish" at bounding box center [1076, 22] width 40 height 17
click at [948, 183] on div at bounding box center [709, 346] width 880 height 603
